Goal: Book appointment/travel/reservation

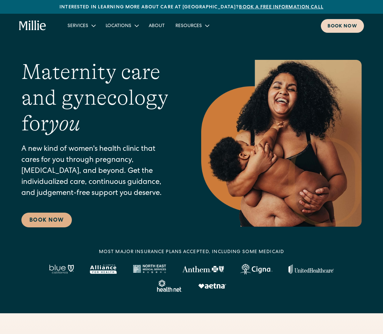
click at [341, 26] on div "Book now" at bounding box center [342, 26] width 30 height 7
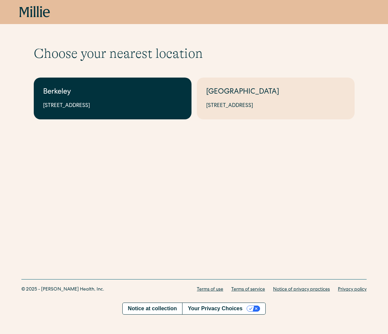
click at [134, 98] on div "Berkeley" at bounding box center [112, 92] width 139 height 11
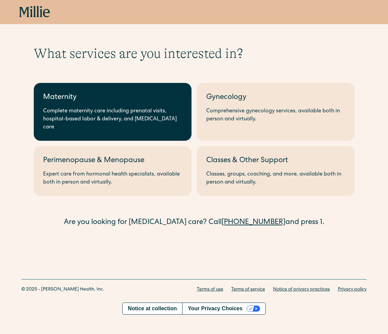
click at [135, 98] on div "Maternity" at bounding box center [112, 97] width 139 height 11
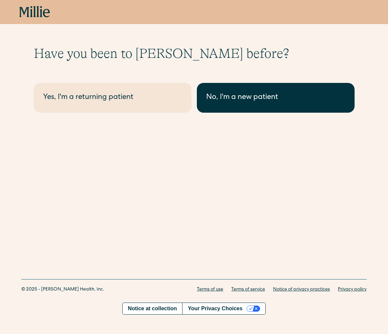
click at [248, 97] on div "No, I'm a new patient" at bounding box center [275, 97] width 139 height 11
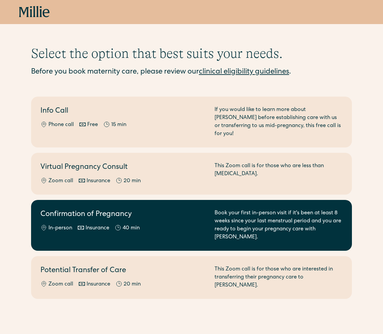
click at [164, 224] on div "In-person Insurance 40 min" at bounding box center [123, 228] width 166 height 8
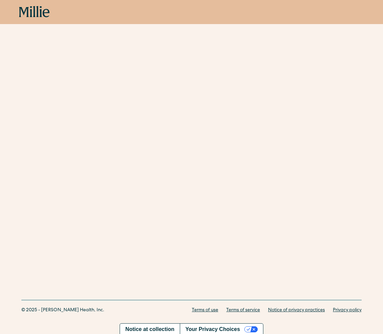
scroll to position [203, 0]
